Goal: Complete application form: Complete application form

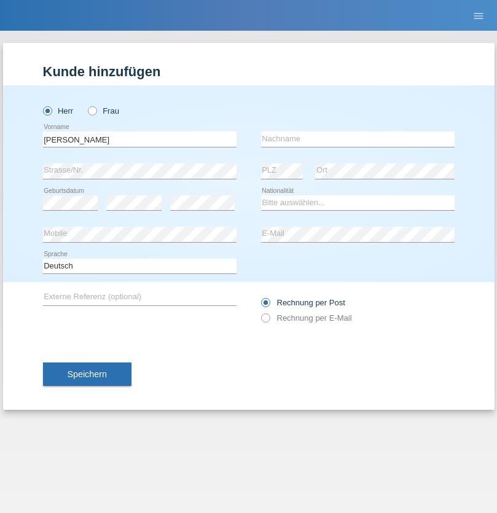
type input "[PERSON_NAME]"
click at [357, 139] on input "text" at bounding box center [357, 138] width 193 height 15
type input "[DEMOGRAPHIC_DATA]"
select select "CH"
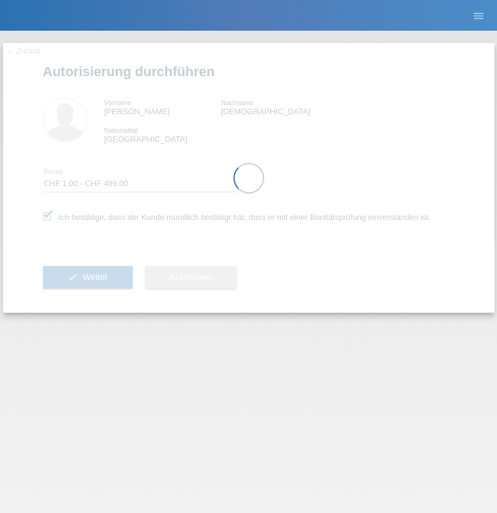
select select "1"
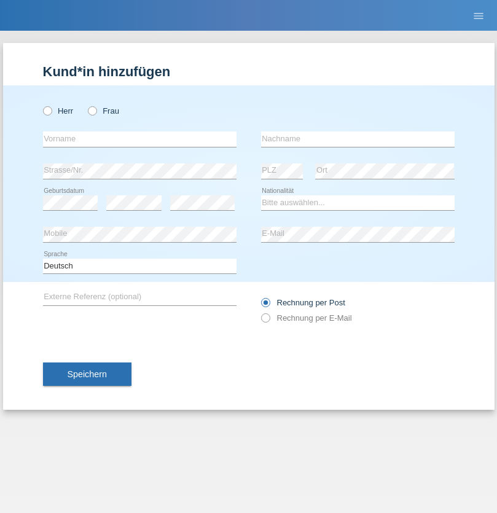
radio input "true"
click at [139, 139] on input "text" at bounding box center [139, 138] width 193 height 15
type input "[PERSON_NAME]"
click at [357, 139] on input "text" at bounding box center [357, 138] width 193 height 15
type input "Taha"
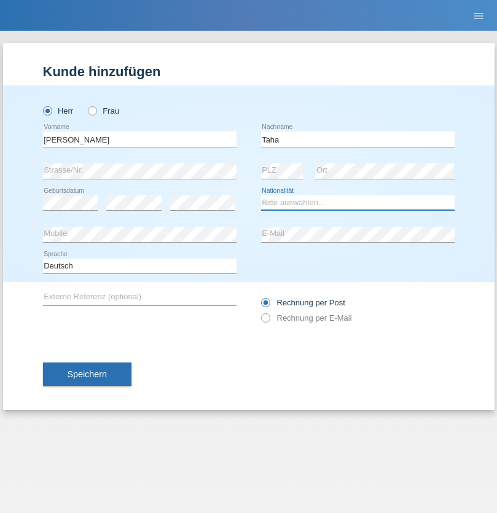
select select "CH"
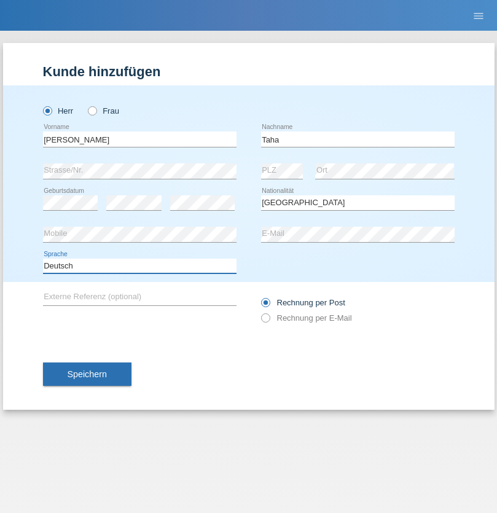
select select "en"
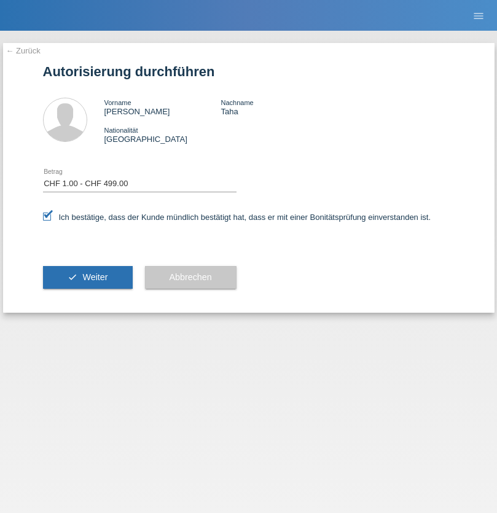
select select "1"
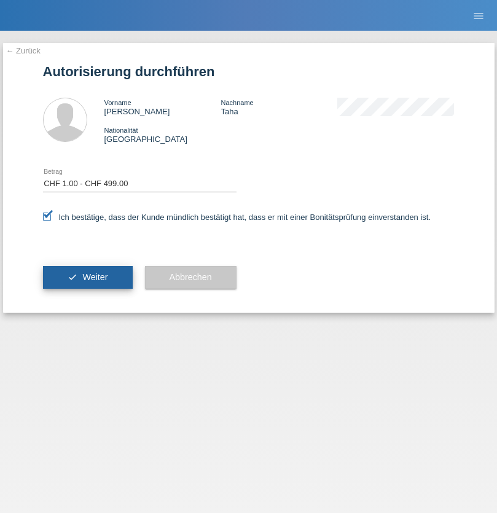
click at [87, 277] on span "Weiter" at bounding box center [94, 277] width 25 height 10
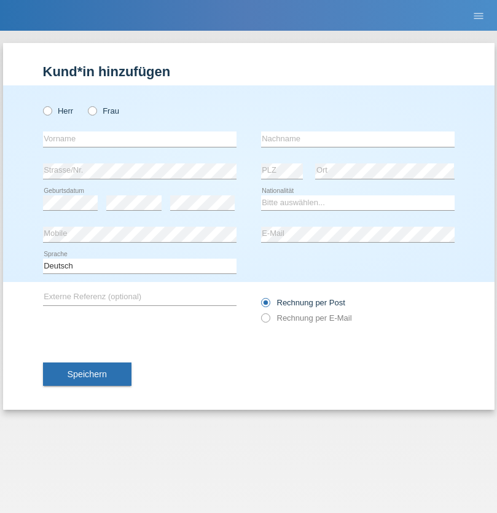
radio input "true"
click at [139, 139] on input "text" at bounding box center [139, 138] width 193 height 15
type input "[PERSON_NAME]"
click at [357, 139] on input "text" at bounding box center [357, 138] width 193 height 15
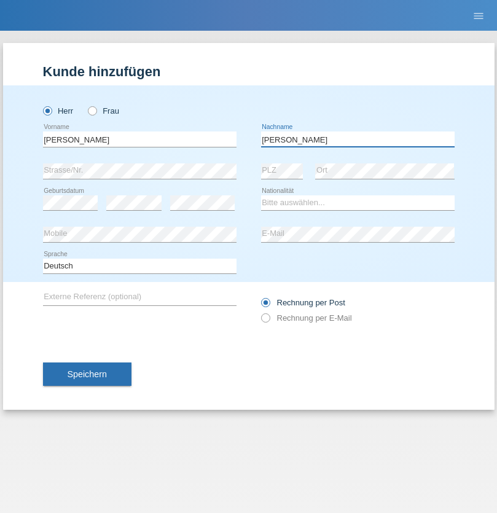
type input "[PERSON_NAME]"
select select "CH"
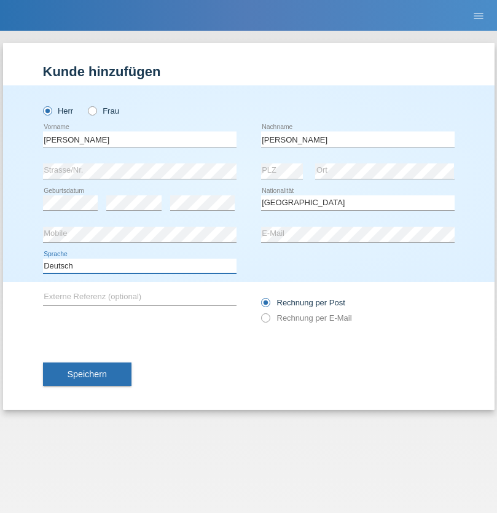
select select "en"
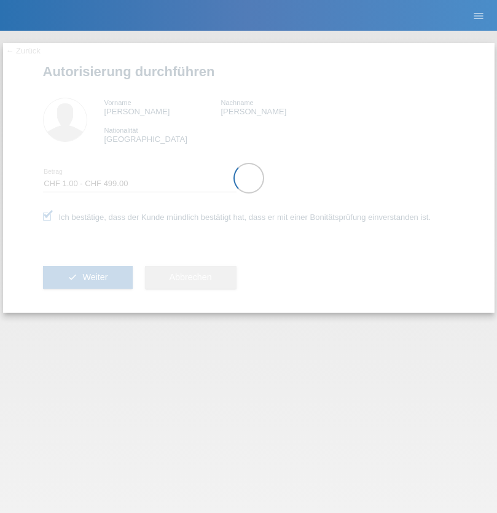
select select "1"
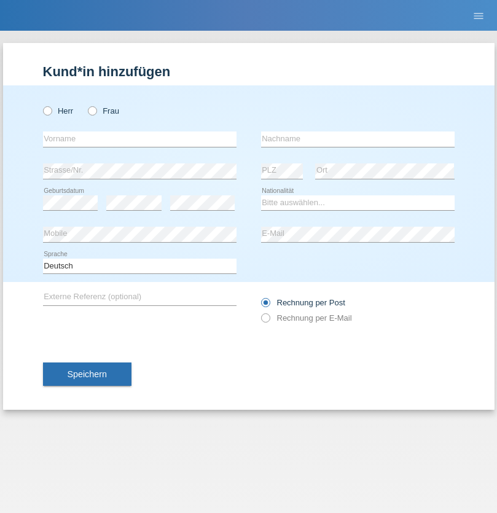
radio input "true"
click at [139, 139] on input "text" at bounding box center [139, 138] width 193 height 15
type input "kjenan"
click at [357, 139] on input "text" at bounding box center [357, 138] width 193 height 15
type input "aliju"
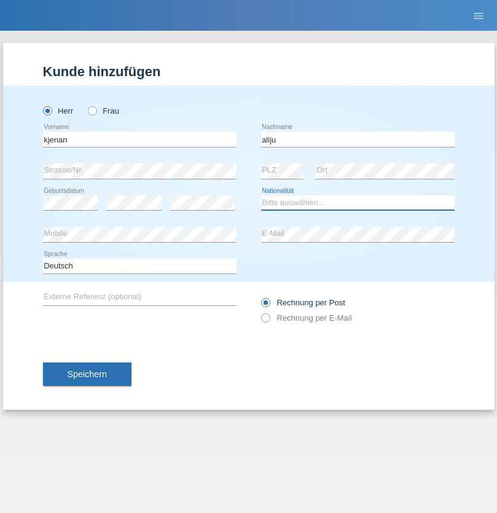
select select "MK"
select select "C"
select select "29"
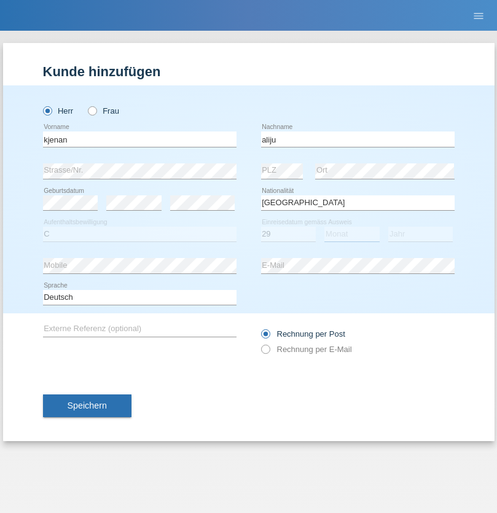
select select "01"
select select "2021"
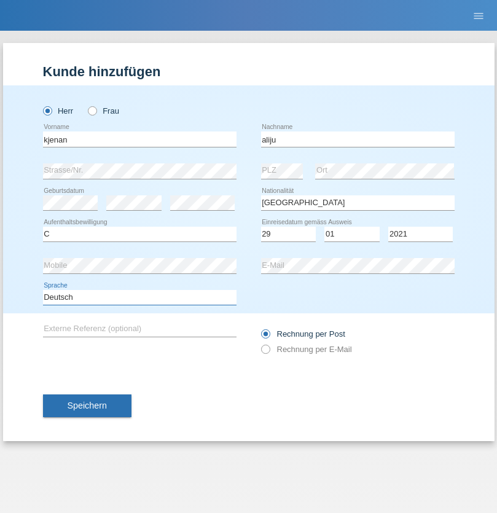
select select "en"
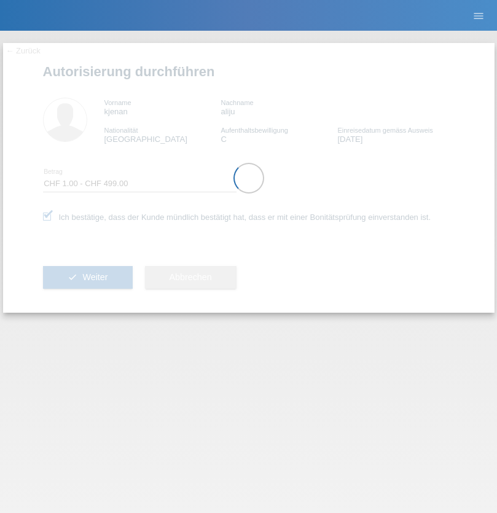
select select "1"
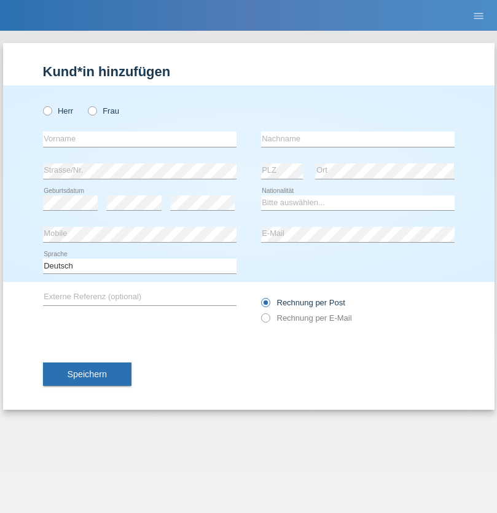
radio input "true"
click at [139, 139] on input "text" at bounding box center [139, 138] width 193 height 15
type input "David"
click at [357, 139] on input "text" at bounding box center [357, 138] width 193 height 15
type input "Amaral"
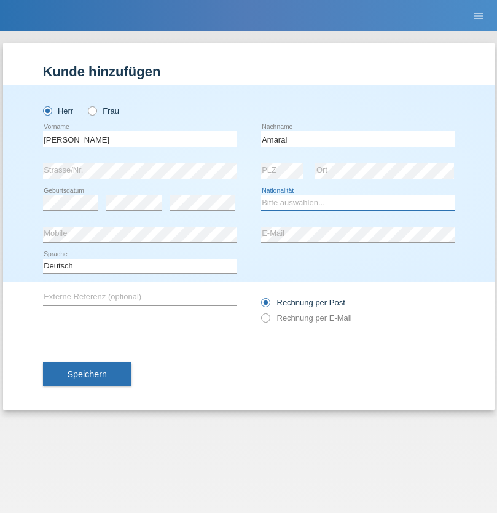
select select "PT"
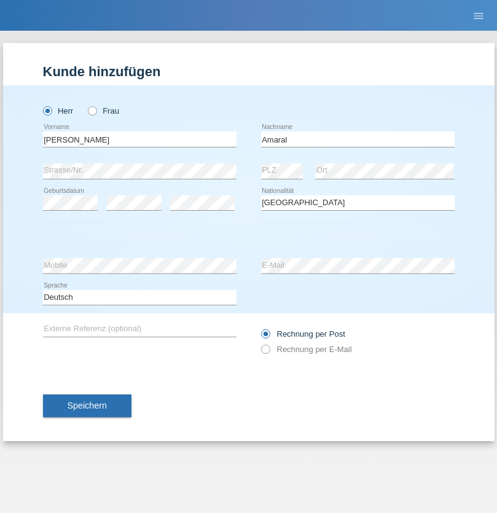
select select "C"
select select "06"
select select "07"
select select "2019"
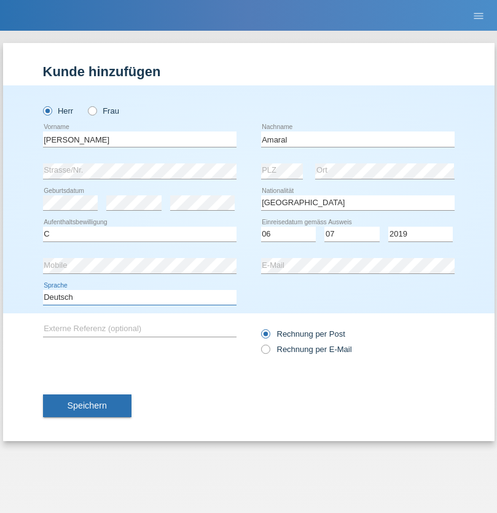
select select "en"
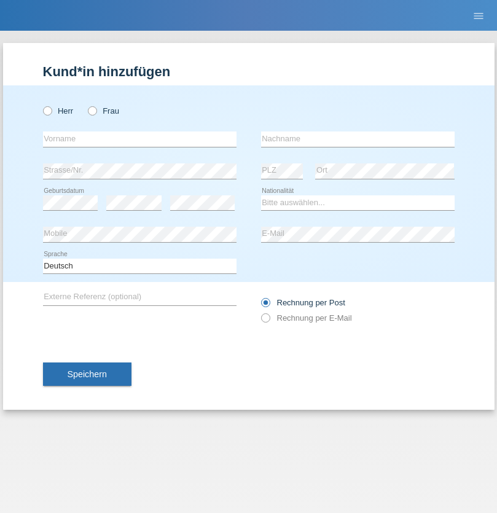
radio input "true"
click at [139, 139] on input "text" at bounding box center [139, 138] width 193 height 15
type input "[PERSON_NAME]"
click at [357, 139] on input "text" at bounding box center [357, 138] width 193 height 15
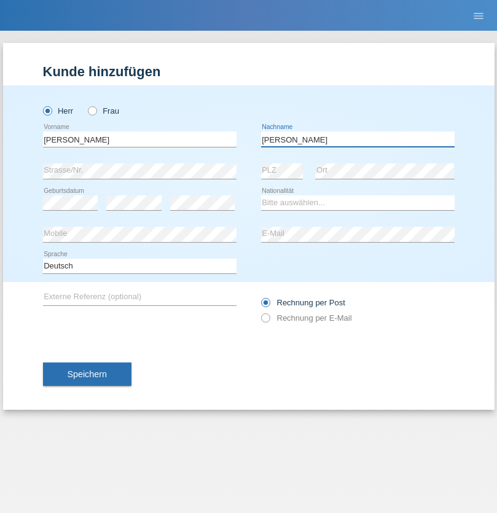
type input "[PERSON_NAME]"
select select "DE"
select select "C"
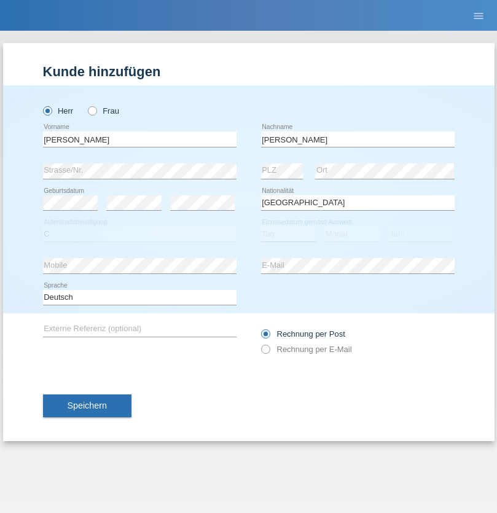
select select "05"
select select "04"
select select "2021"
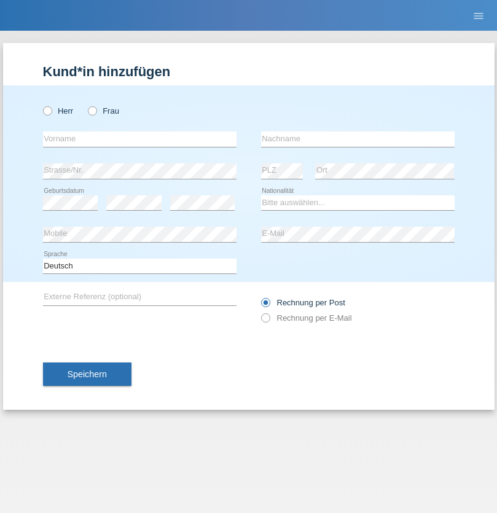
radio input "true"
click at [139, 139] on input "text" at bounding box center [139, 138] width 193 height 15
type input "Schumacher"
click at [357, 139] on input "text" at bounding box center [357, 138] width 193 height 15
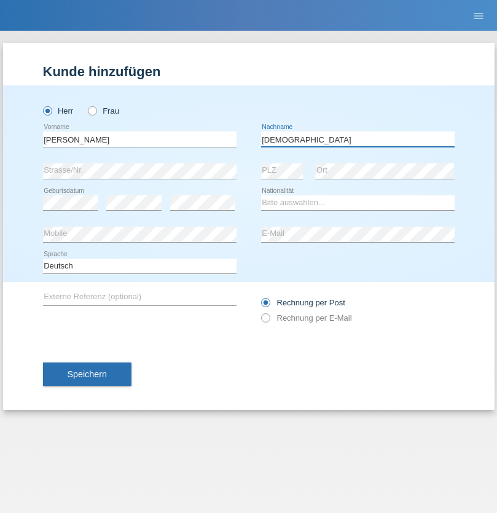
type input "Christian"
select select "CH"
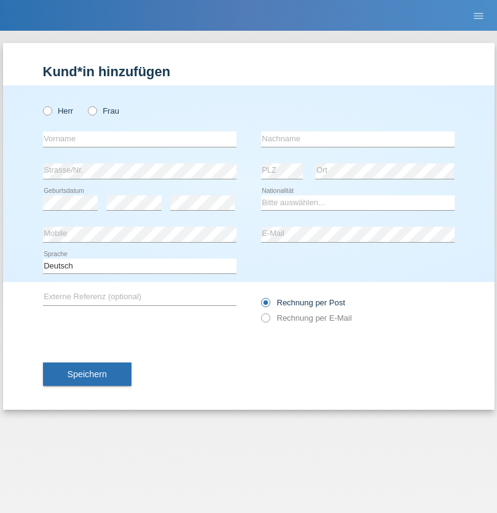
radio input "true"
click at [139, 139] on input "text" at bounding box center [139, 138] width 193 height 15
type input "agnertina"
click at [357, 139] on input "text" at bounding box center [357, 138] width 193 height 15
type input "noshaj"
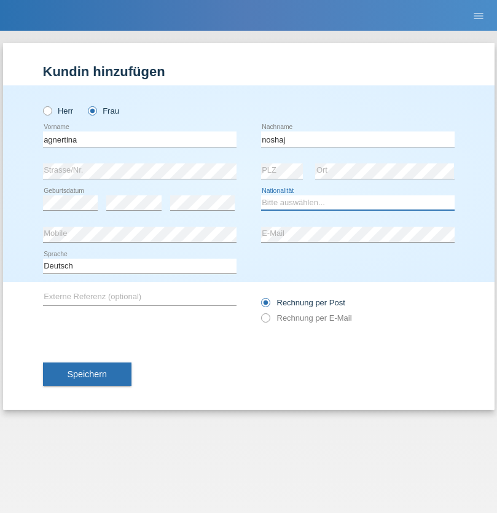
select select "NL"
select select "C"
select select "01"
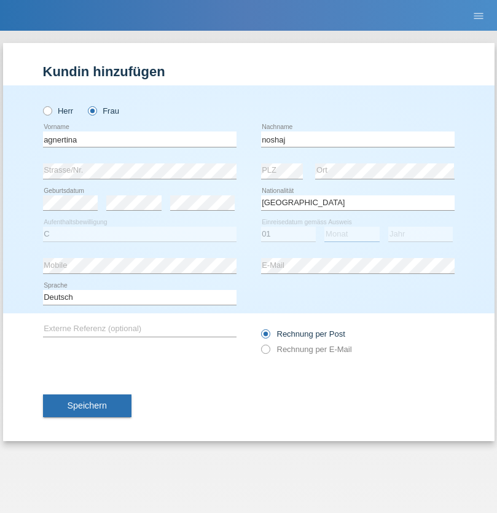
select select "08"
select select "2021"
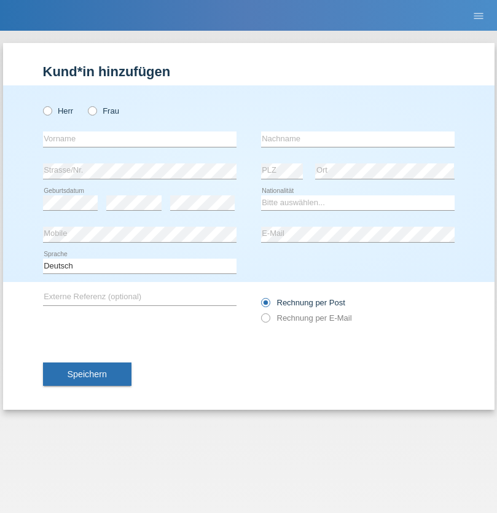
radio input "true"
click at [139, 139] on input "text" at bounding box center [139, 138] width 193 height 15
type input "Miguel"
click at [357, 139] on input "text" at bounding box center [357, 138] width 193 height 15
type input "Pinzo"
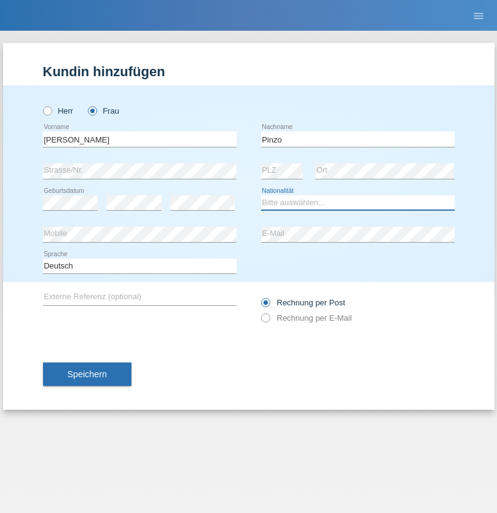
select select "CH"
radio input "true"
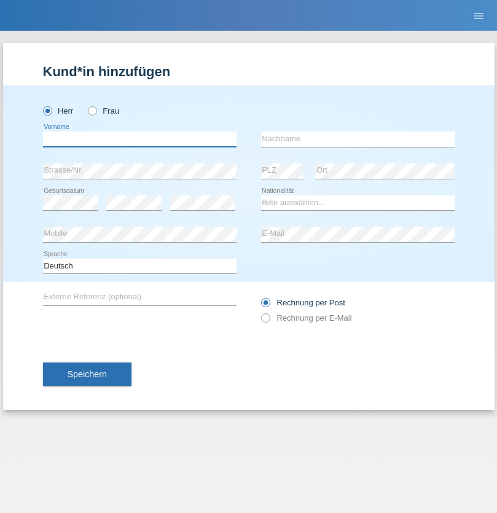
click at [139, 139] on input "text" at bounding box center [139, 138] width 193 height 15
type input "ali"
click at [357, 139] on input "text" at bounding box center [357, 138] width 193 height 15
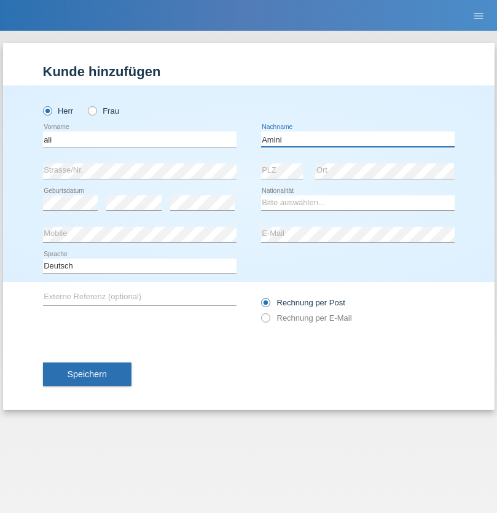
type input "Amini"
select select "AF"
select select "C"
select select "18"
select select "08"
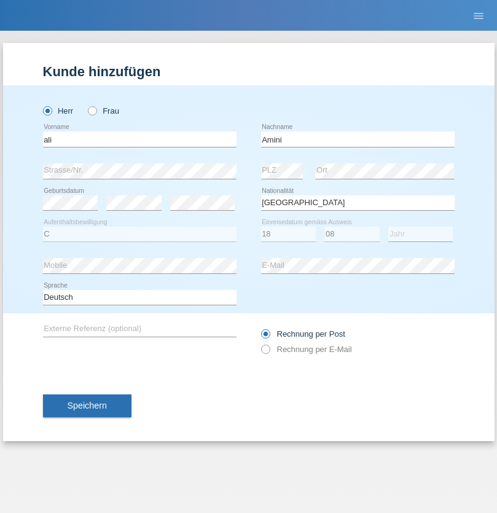
select select "2015"
